Goal: Task Accomplishment & Management: Complete application form

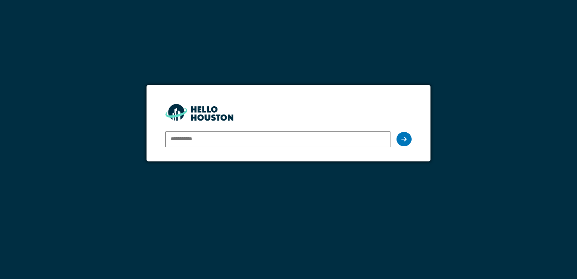
click at [188, 144] on input "email" at bounding box center [277, 139] width 225 height 16
type input "**********"
click at [407, 138] on div at bounding box center [403, 139] width 15 height 14
click at [406, 140] on icon at bounding box center [403, 139] width 5 height 6
click at [227, 140] on input "**********" at bounding box center [277, 139] width 225 height 16
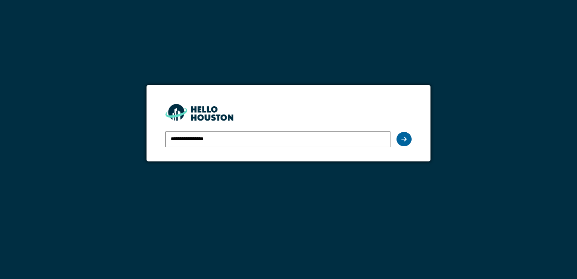
click at [402, 137] on icon at bounding box center [403, 139] width 5 height 6
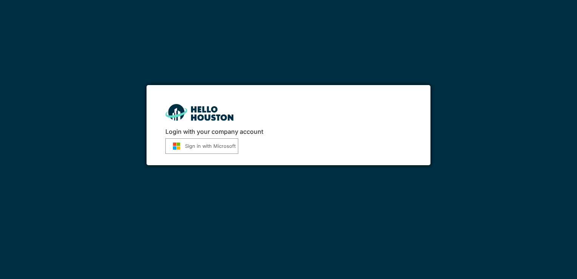
click at [231, 143] on button "Sign in with Microsoft" at bounding box center [201, 145] width 73 height 15
drag, startPoint x: 521, startPoint y: 273, endPoint x: 527, endPoint y: 197, distance: 75.7
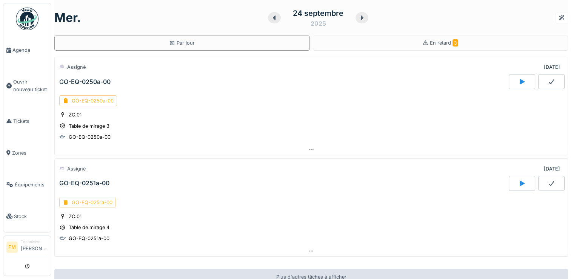
click at [88, 203] on div "GO-EQ-0251a-00" at bounding box center [87, 202] width 57 height 11
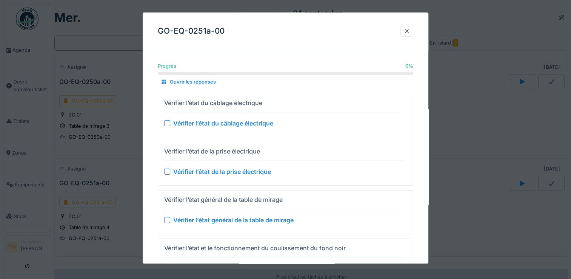
click at [198, 122] on div "Vérifier l’état du câblage électrique" at bounding box center [223, 123] width 100 height 9
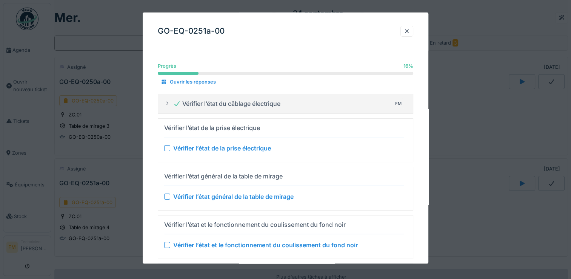
click at [203, 145] on div "Vérifier l’état de la prise électrique" at bounding box center [222, 148] width 98 height 9
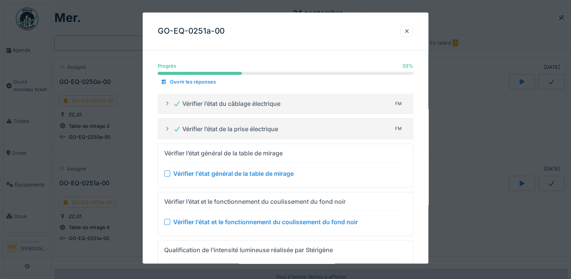
click at [201, 174] on div "Vérifier l’état général de la table de mirage" at bounding box center [233, 173] width 120 height 9
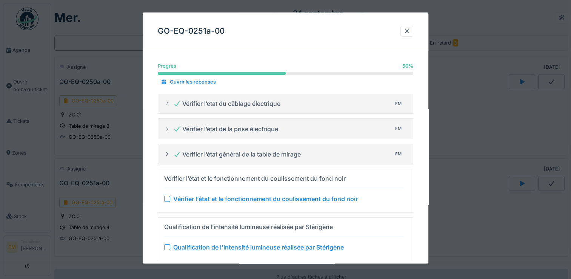
click at [166, 198] on div at bounding box center [167, 199] width 6 height 6
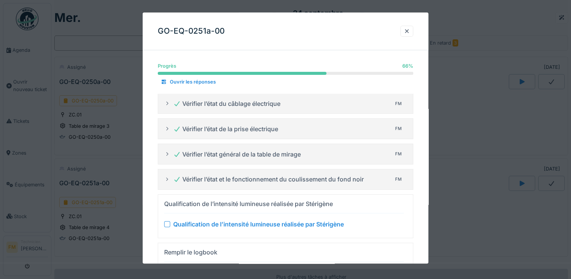
click at [166, 224] on div at bounding box center [167, 224] width 6 height 6
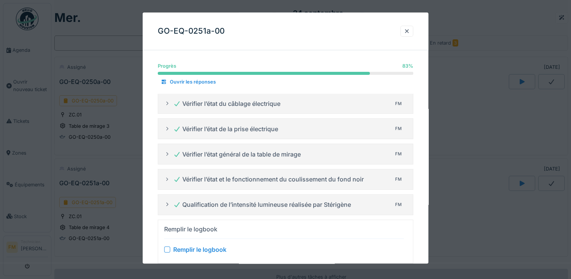
drag, startPoint x: 0, startPoint y: 170, endPoint x: 37, endPoint y: 264, distance: 100.9
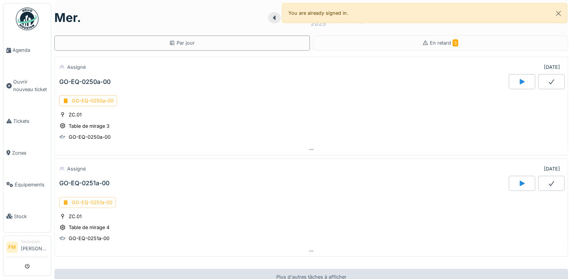
click at [85, 202] on div "GO-EQ-0251a-00" at bounding box center [87, 202] width 57 height 11
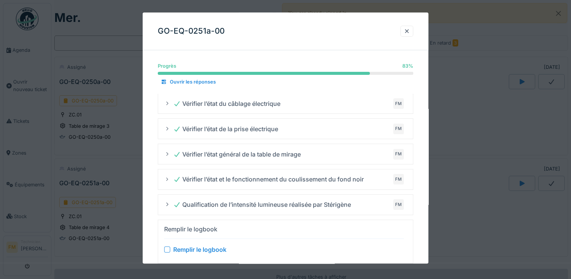
click at [192, 248] on div "Remplir le logbook" at bounding box center [199, 249] width 53 height 9
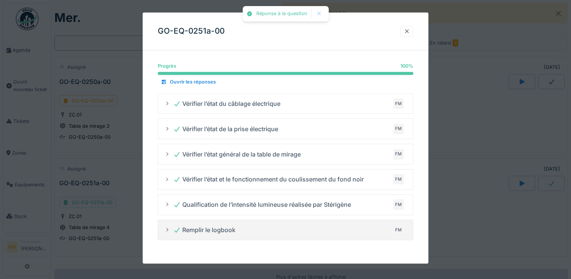
click at [409, 34] on div at bounding box center [407, 31] width 6 height 7
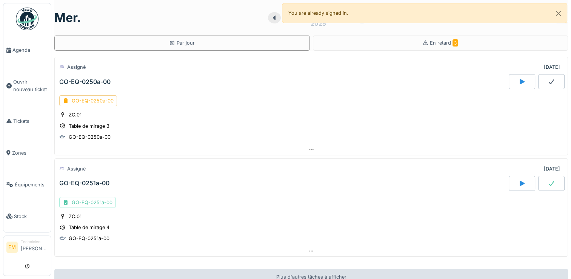
click at [520, 82] on icon at bounding box center [522, 81] width 5 height 5
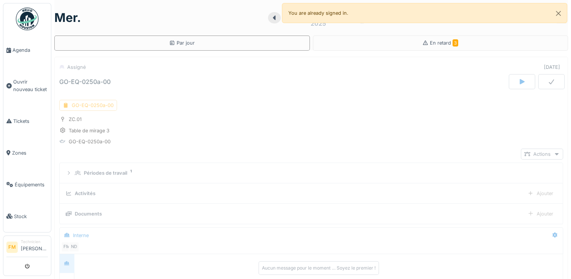
scroll to position [26, 0]
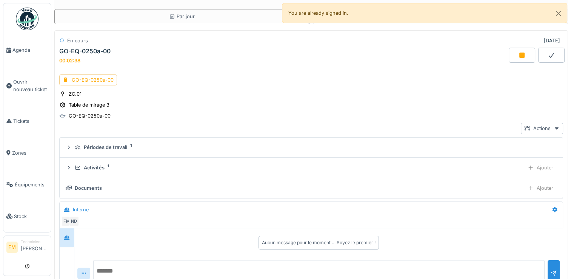
click at [548, 55] on icon at bounding box center [552, 55] width 8 height 6
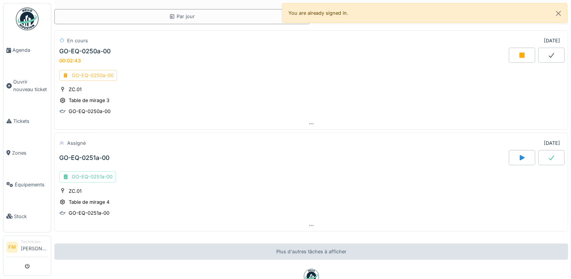
click at [80, 76] on div "GO-EQ-0250a-00" at bounding box center [88, 75] width 58 height 11
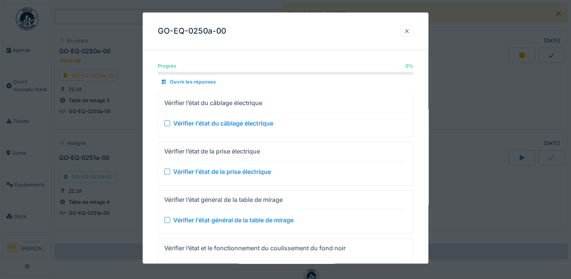
click at [408, 31] on div at bounding box center [407, 31] width 6 height 7
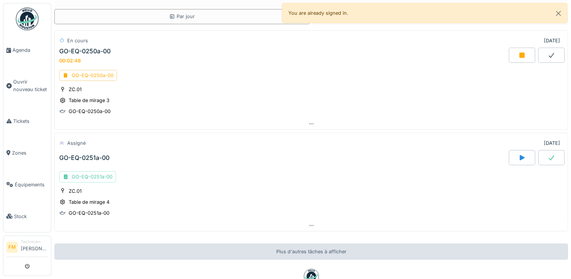
click at [515, 56] on div at bounding box center [522, 55] width 26 height 15
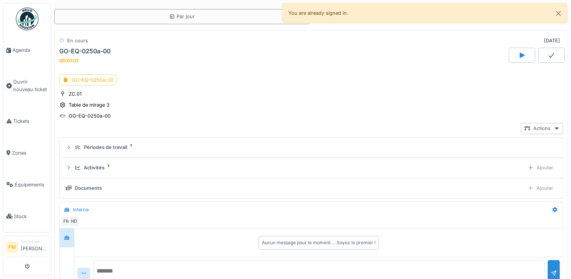
click at [520, 54] on icon at bounding box center [522, 54] width 5 height 5
click at [76, 55] on div "GO-EQ-0250a-00 00:02:37" at bounding box center [283, 56] width 451 height 16
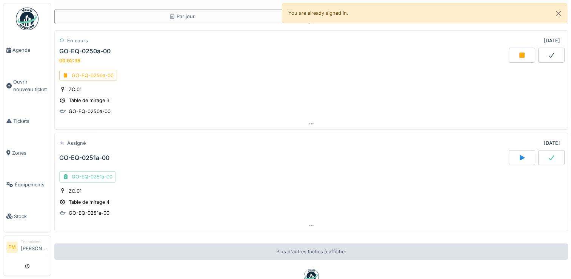
click at [78, 51] on div "GO-EQ-0250a-00" at bounding box center [84, 51] width 51 height 7
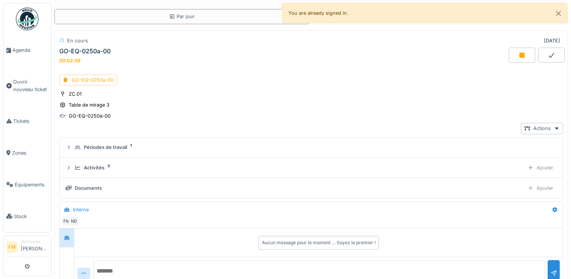
click at [78, 51] on div "GO-EQ-0250a-00" at bounding box center [84, 51] width 51 height 7
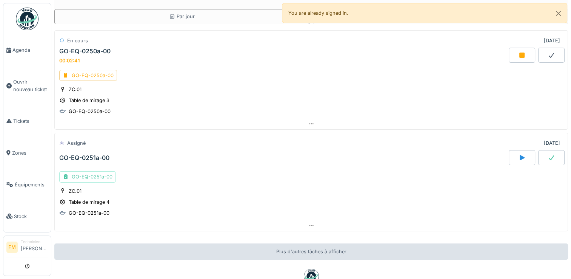
click at [93, 111] on div "GO-EQ-0250a-00" at bounding box center [90, 111] width 42 height 7
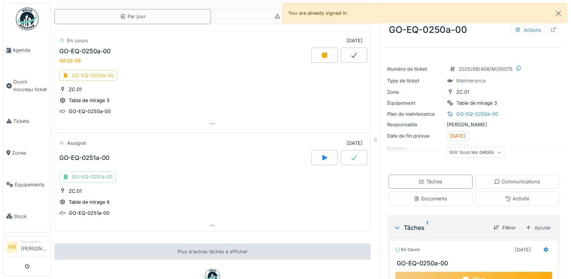
click at [341, 57] on div at bounding box center [354, 55] width 26 height 15
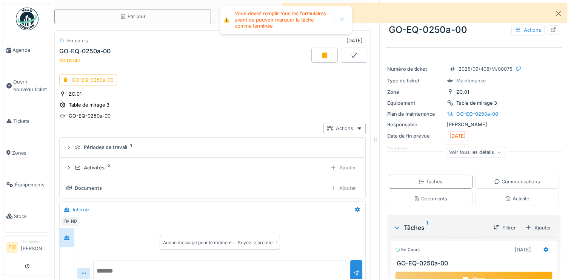
click at [249, 79] on div "GO-EQ-0250a-00" at bounding box center [212, 79] width 307 height 11
click at [311, 54] on div at bounding box center [324, 55] width 26 height 15
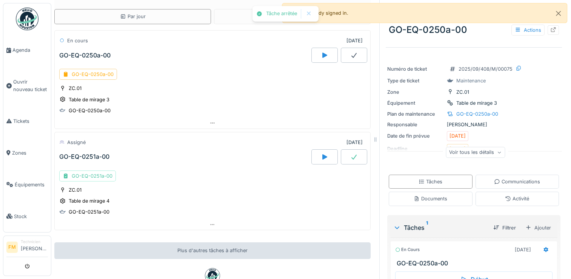
click at [311, 54] on div at bounding box center [324, 55] width 26 height 15
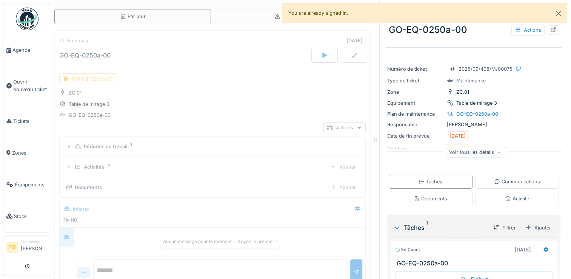
click at [103, 79] on div "GO-EQ-0250a-00" at bounding box center [88, 78] width 58 height 11
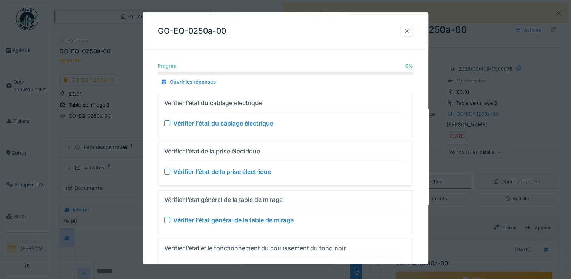
click at [410, 32] on div at bounding box center [407, 31] width 6 height 7
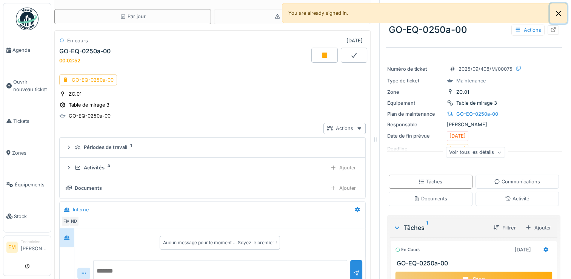
click at [559, 13] on button "Close" at bounding box center [558, 13] width 17 height 20
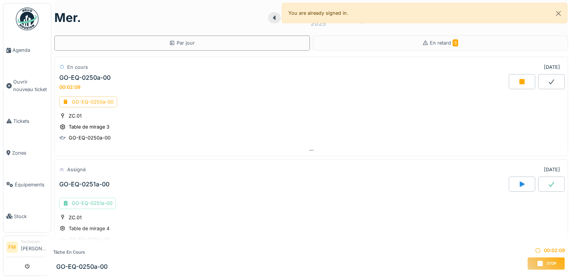
click at [91, 204] on div "GO-EQ-0251a-00" at bounding box center [87, 202] width 57 height 11
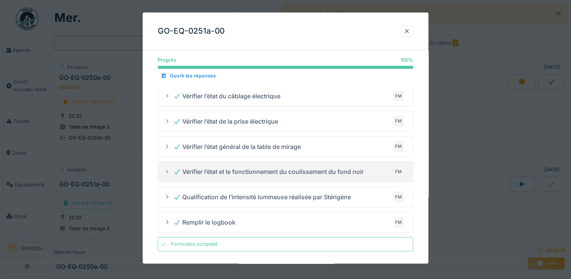
scroll to position [9, 0]
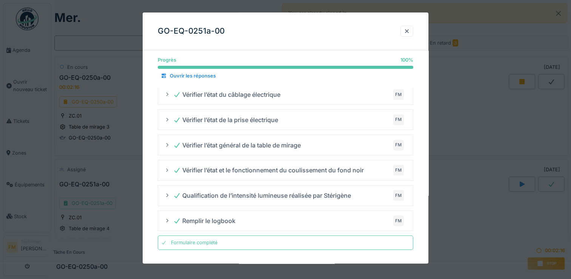
click at [257, 247] on div "Formulaire complété" at bounding box center [286, 243] width 256 height 14
click at [408, 31] on div at bounding box center [407, 31] width 6 height 7
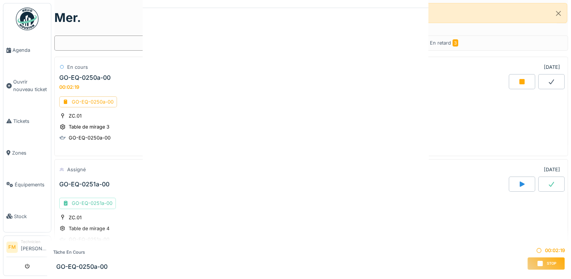
scroll to position [0, 0]
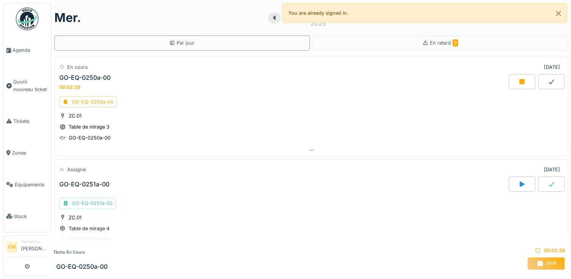
click at [544, 183] on div at bounding box center [551, 183] width 26 height 15
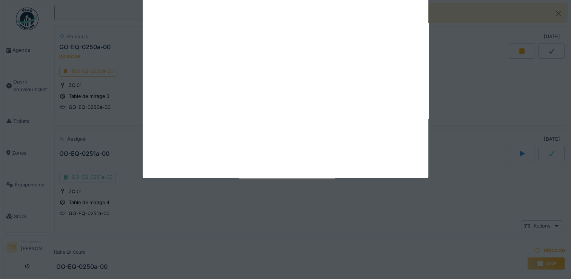
scroll to position [128, 0]
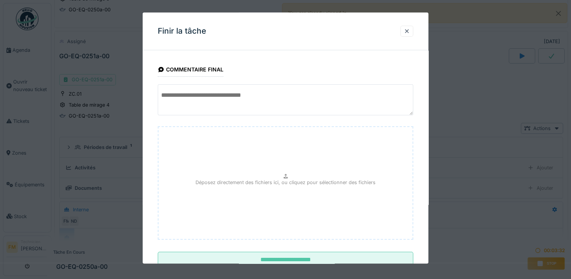
click at [169, 96] on textarea at bounding box center [286, 99] width 256 height 31
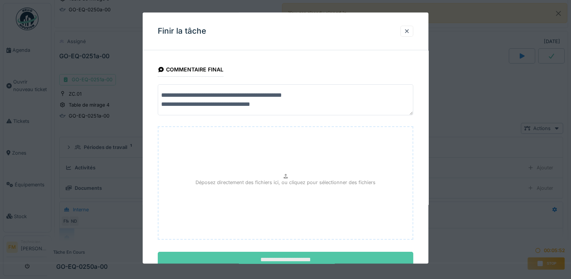
type textarea "**********"
click at [277, 259] on input "**********" at bounding box center [286, 260] width 256 height 16
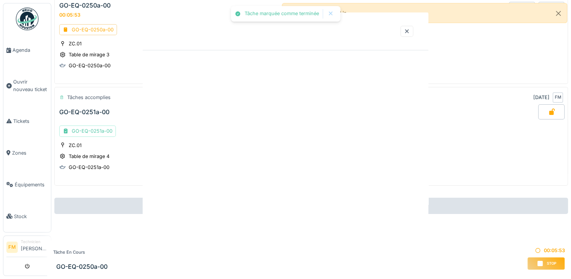
scroll to position [76, 0]
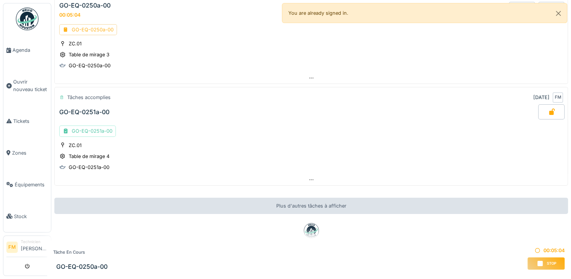
click at [90, 24] on div "GO-EQ-0250a-00" at bounding box center [88, 29] width 58 height 11
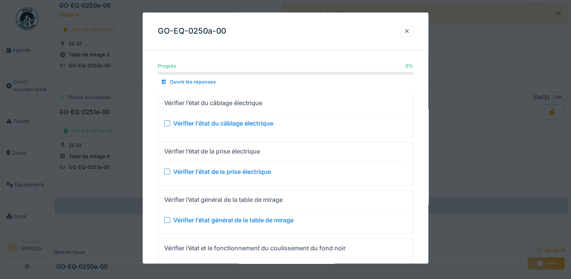
click at [204, 171] on div "Vérifier l’état de la prise électrique" at bounding box center [222, 171] width 98 height 9
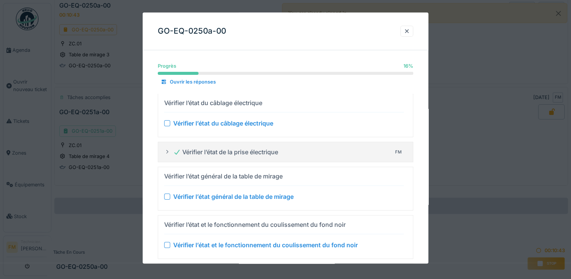
click at [202, 120] on div "Vérifier l’état du câblage électrique" at bounding box center [223, 123] width 100 height 9
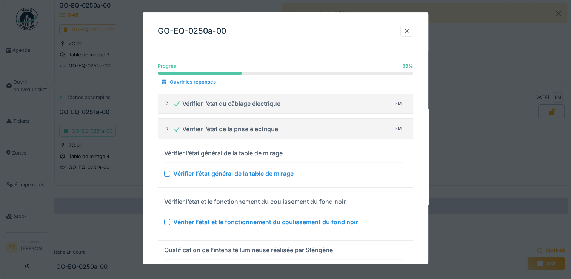
click at [204, 170] on div "Vérifier l’état général de la table de mirage" at bounding box center [233, 173] width 120 height 9
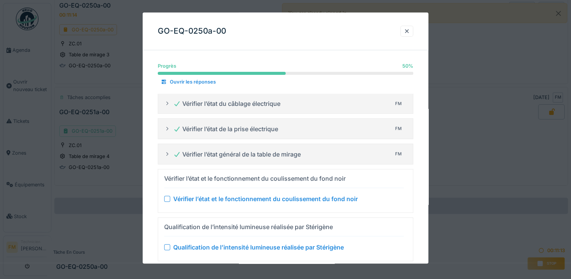
click at [196, 199] on div "Vérifier l’état et le fonctionnement du coulissement du fond noir" at bounding box center [265, 198] width 185 height 9
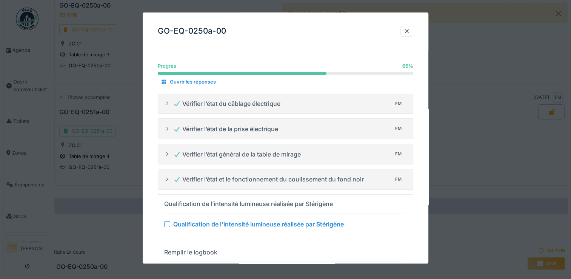
click at [200, 226] on div "Qualification de l’intensité lumineuse réalisée par Stérigène" at bounding box center [258, 223] width 171 height 9
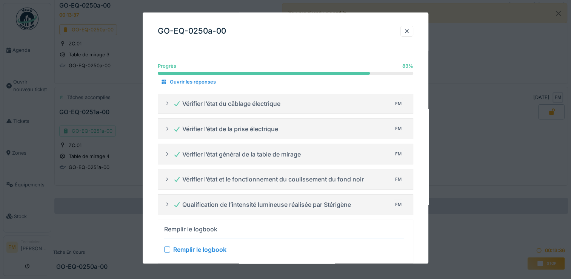
click at [169, 249] on div at bounding box center [167, 249] width 6 height 6
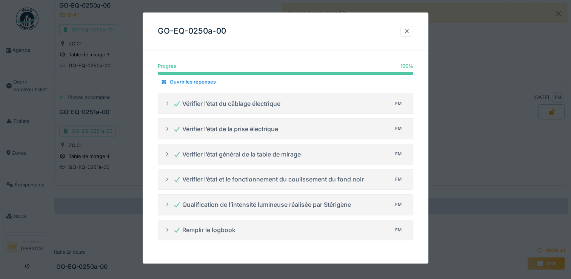
click at [409, 33] on div at bounding box center [407, 31] width 6 height 7
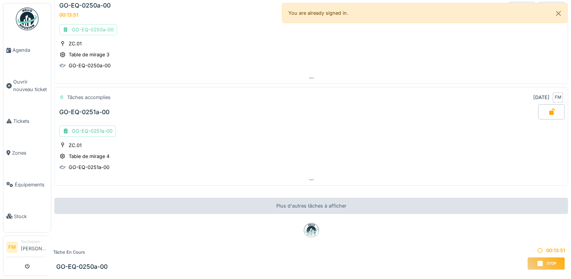
click at [105, 24] on div "GO-EQ-0250a-00" at bounding box center [88, 29] width 58 height 11
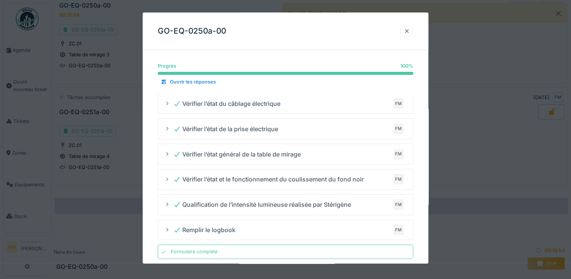
click at [410, 34] on div at bounding box center [407, 31] width 6 height 7
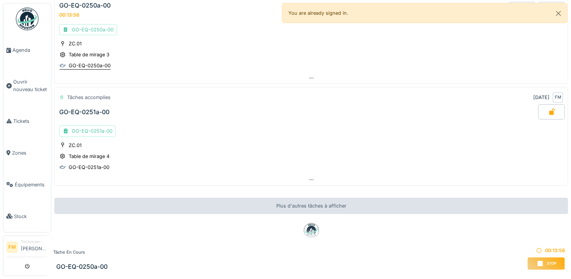
click at [90, 62] on div "GO-EQ-0250a-00" at bounding box center [90, 65] width 42 height 7
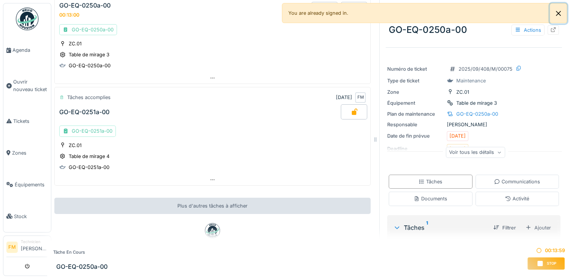
click at [559, 14] on button "Close" at bounding box center [558, 13] width 17 height 20
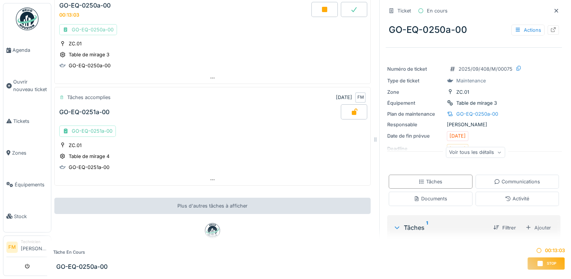
click at [103, 24] on div "GO-EQ-0250a-00" at bounding box center [88, 29] width 58 height 11
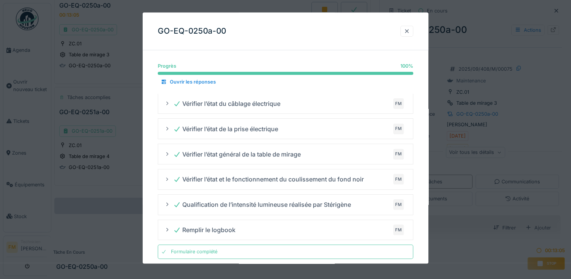
click at [409, 34] on div at bounding box center [407, 31] width 6 height 7
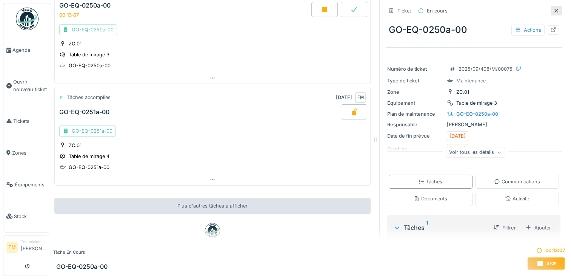
click at [553, 8] on icon at bounding box center [556, 10] width 6 height 5
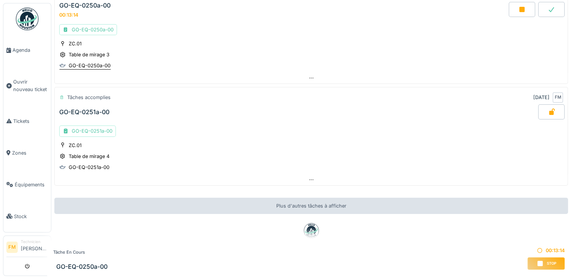
click at [69, 62] on div "GO-EQ-0250a-00" at bounding box center [90, 65] width 42 height 7
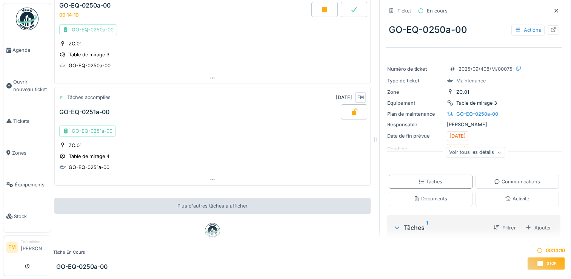
drag, startPoint x: 529, startPoint y: 102, endPoint x: 507, endPoint y: 104, distance: 22.0
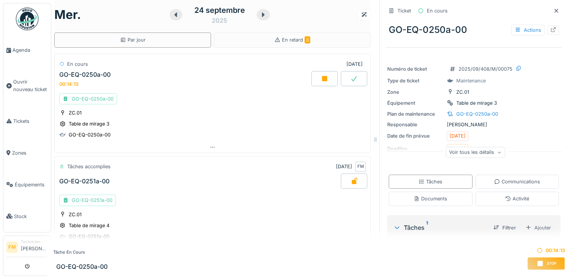
scroll to position [0, 0]
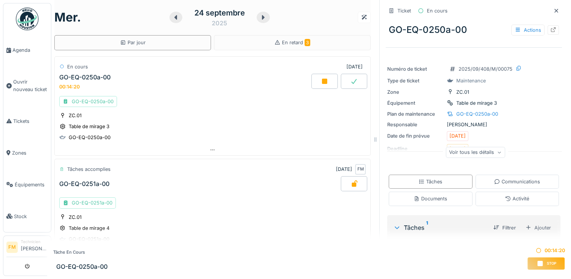
click at [322, 79] on icon at bounding box center [324, 81] width 5 height 5
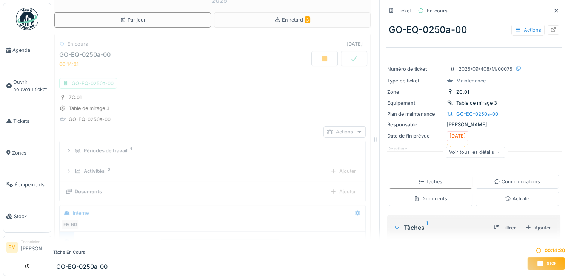
scroll to position [26, 0]
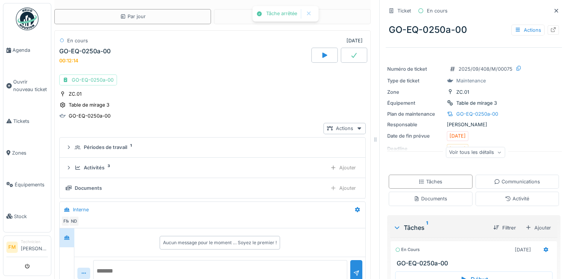
click at [322, 54] on icon at bounding box center [324, 54] width 5 height 5
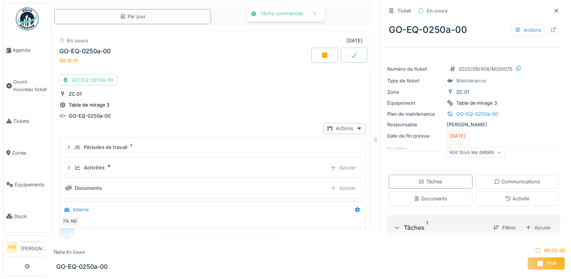
click at [351, 55] on icon at bounding box center [353, 55] width 5 height 5
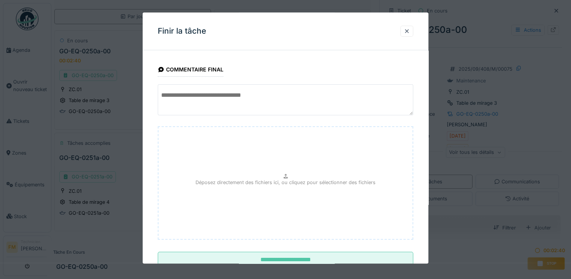
click at [174, 93] on textarea at bounding box center [286, 99] width 256 height 31
click at [277, 99] on textarea "**********" at bounding box center [286, 99] width 256 height 31
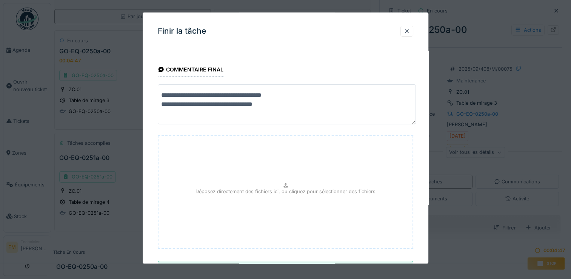
click at [276, 106] on textarea "**********" at bounding box center [287, 104] width 258 height 40
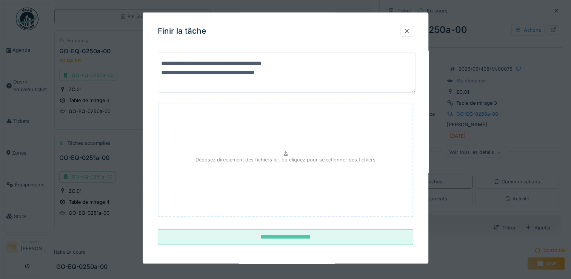
scroll to position [33, 0]
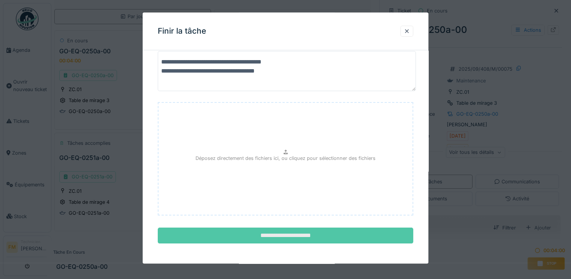
type textarea "**********"
click at [291, 235] on input "**********" at bounding box center [286, 235] width 256 height 16
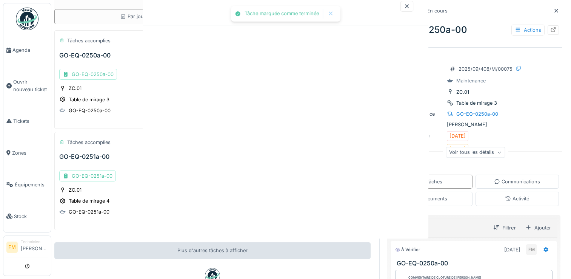
scroll to position [0, 0]
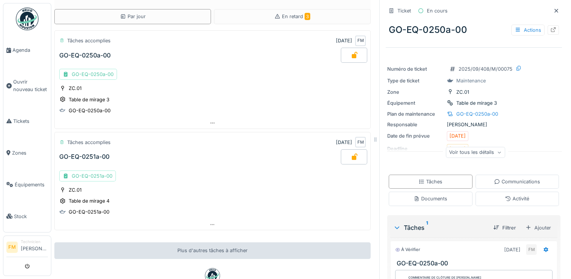
click at [88, 154] on div "GO-EQ-0251a-00" at bounding box center [84, 156] width 50 height 7
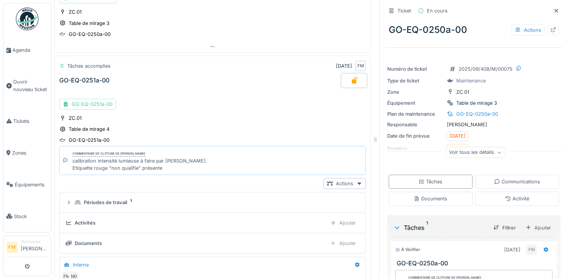
scroll to position [127, 0]
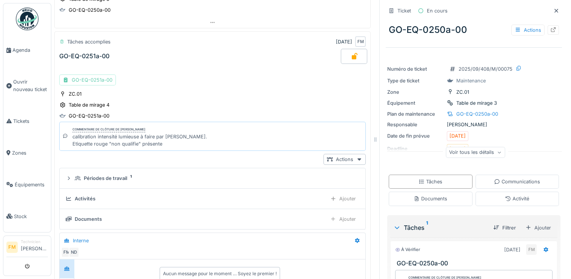
click at [100, 74] on div "GO-EQ-0251a-00" at bounding box center [87, 79] width 57 height 11
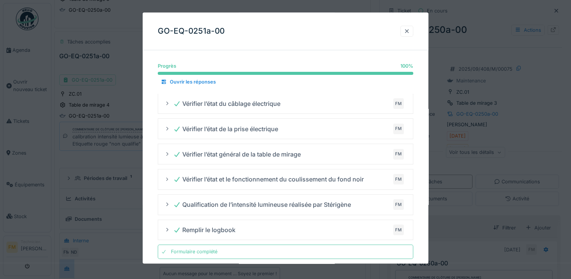
click at [410, 31] on div at bounding box center [407, 31] width 6 height 7
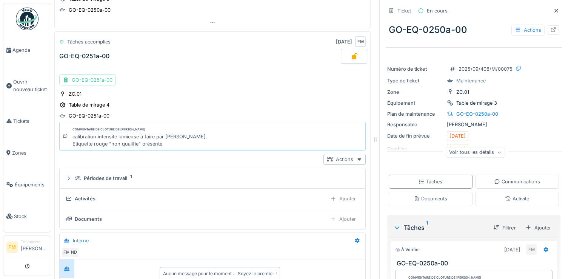
click at [91, 52] on div "GO-EQ-0251a-00" at bounding box center [84, 55] width 50 height 7
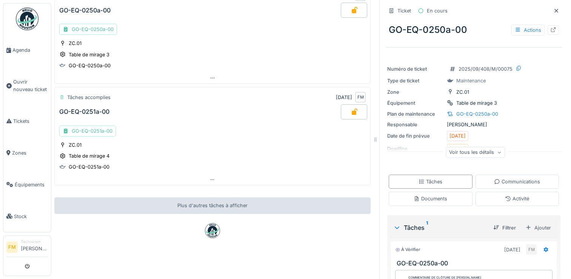
scroll to position [75, 0]
click at [94, 108] on div "GO-EQ-0251a-00" at bounding box center [84, 111] width 50 height 7
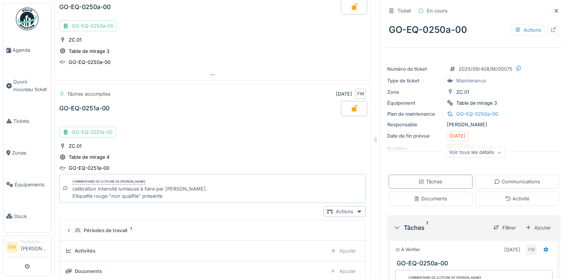
scroll to position [127, 0]
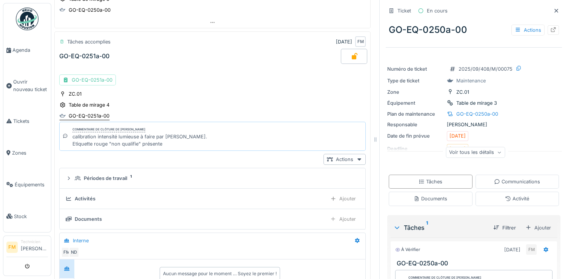
click at [94, 114] on div "GO-EQ-0251a-00" at bounding box center [89, 115] width 41 height 7
drag, startPoint x: 108, startPoint y: 110, endPoint x: 88, endPoint y: 110, distance: 19.3
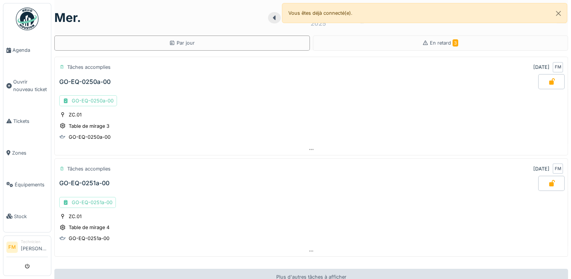
click at [96, 181] on div "GO-EQ-0251a-00" at bounding box center [84, 182] width 50 height 7
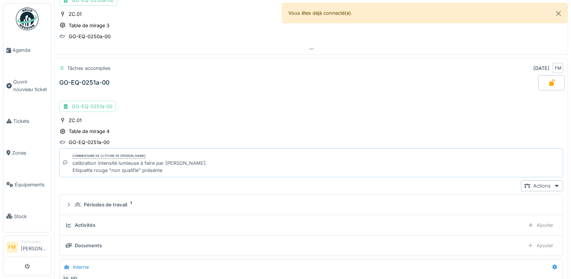
scroll to position [127, 0]
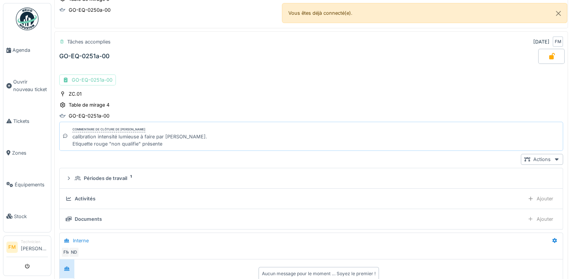
click at [94, 74] on div "GO-EQ-0251a-00" at bounding box center [87, 79] width 57 height 11
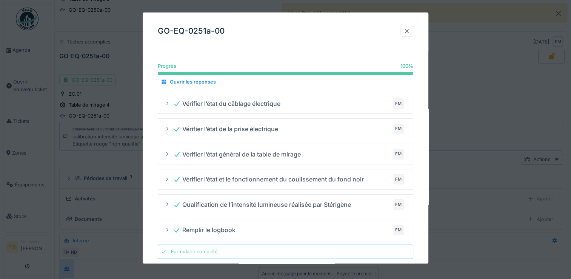
drag, startPoint x: 408, startPoint y: 33, endPoint x: 413, endPoint y: 32, distance: 5.0
click at [413, 32] on div at bounding box center [407, 31] width 13 height 11
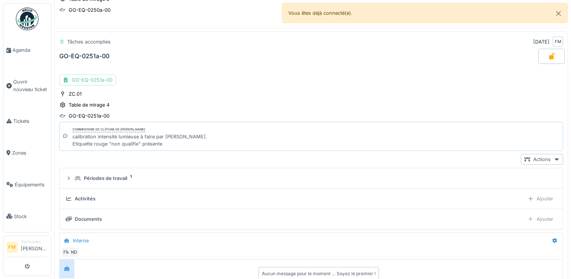
click at [99, 53] on div "GO-EQ-0251a-00" at bounding box center [298, 56] width 481 height 15
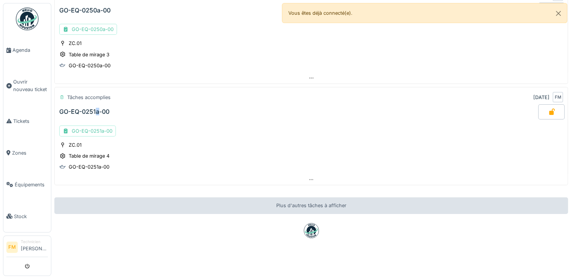
scroll to position [75, 0]
click at [77, 108] on div "GO-EQ-0251a-00" at bounding box center [84, 111] width 50 height 7
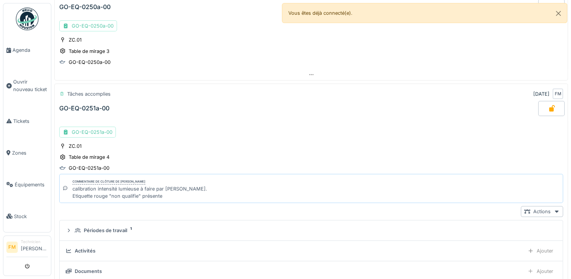
scroll to position [127, 0]
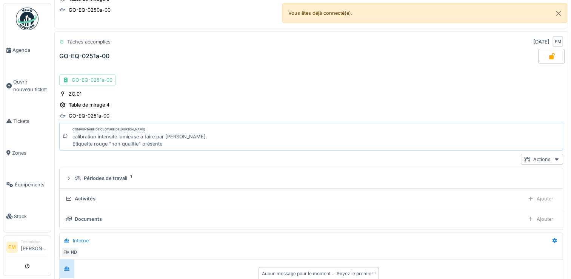
click at [102, 113] on div "GO-EQ-0251a-00" at bounding box center [89, 115] width 41 height 7
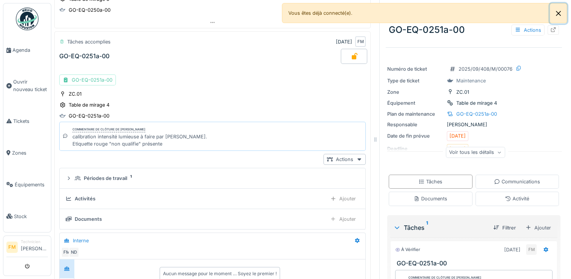
click at [563, 14] on button "Close" at bounding box center [558, 13] width 17 height 20
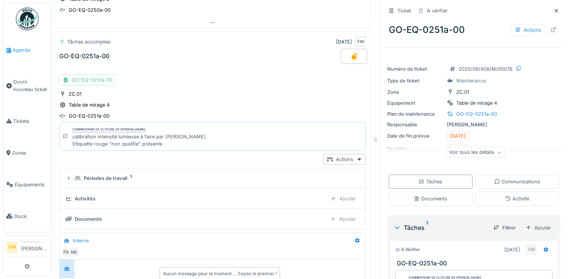
click at [24, 48] on span "Agenda" at bounding box center [29, 49] width 35 height 7
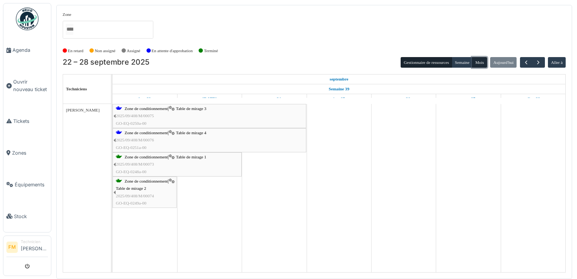
click at [481, 61] on button "Mois" at bounding box center [479, 62] width 15 height 11
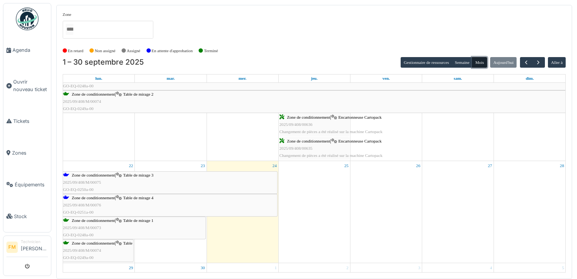
scroll to position [370, 0]
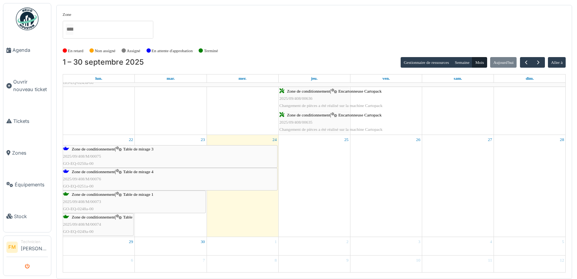
click at [26, 265] on icon "submit" at bounding box center [27, 266] width 5 height 5
